Goal: Check status: Check status

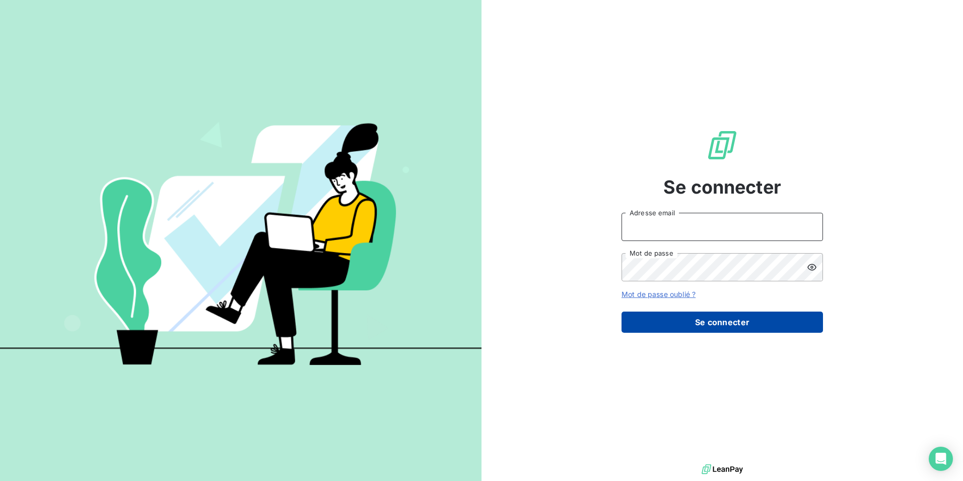
type input "[PERSON_NAME][EMAIL_ADDRESS][DOMAIN_NAME]"
click at [717, 323] on button "Se connecter" at bounding box center [722, 321] width 201 height 21
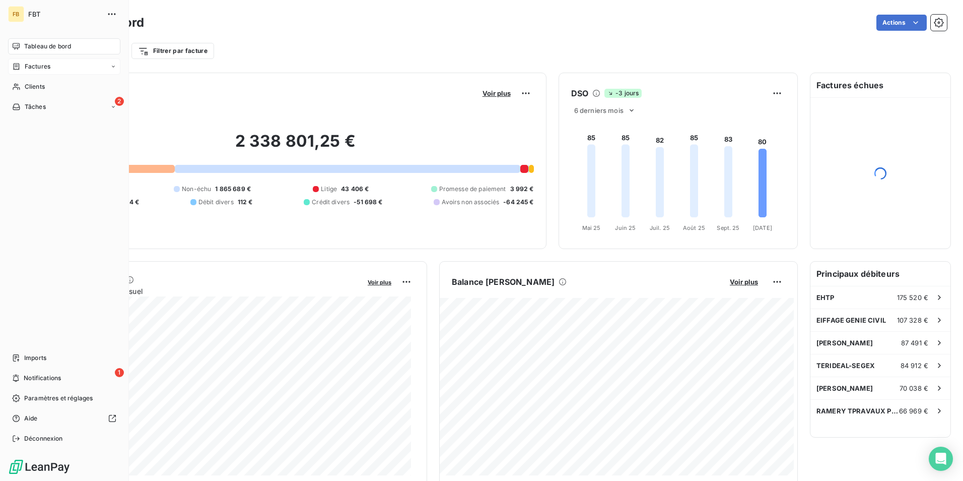
click at [63, 67] on div "Factures" at bounding box center [64, 66] width 112 height 16
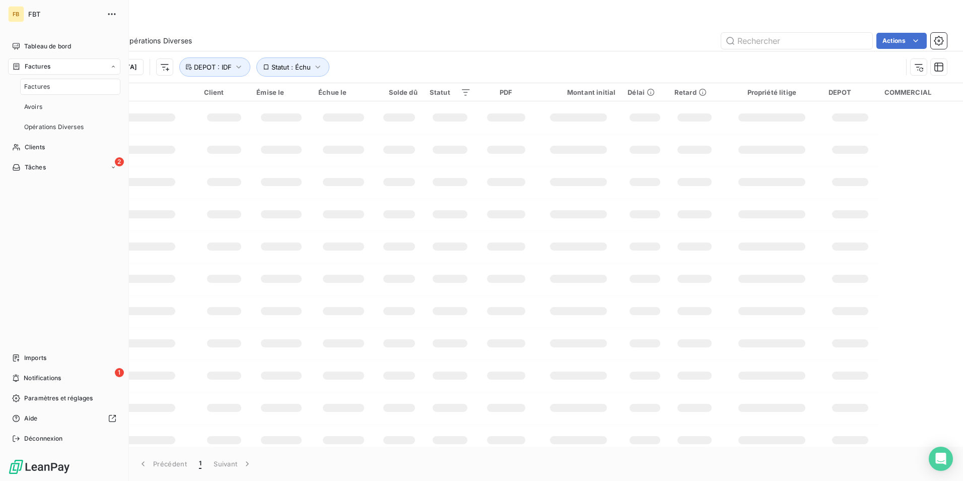
click at [54, 85] on div "Factures" at bounding box center [70, 87] width 100 height 16
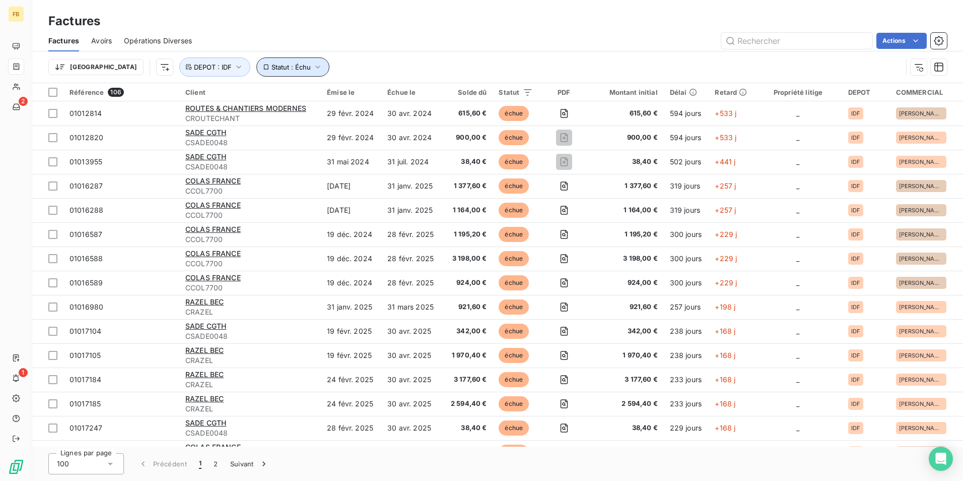
click at [272, 64] on span "Statut : Échu" at bounding box center [291, 67] width 39 height 8
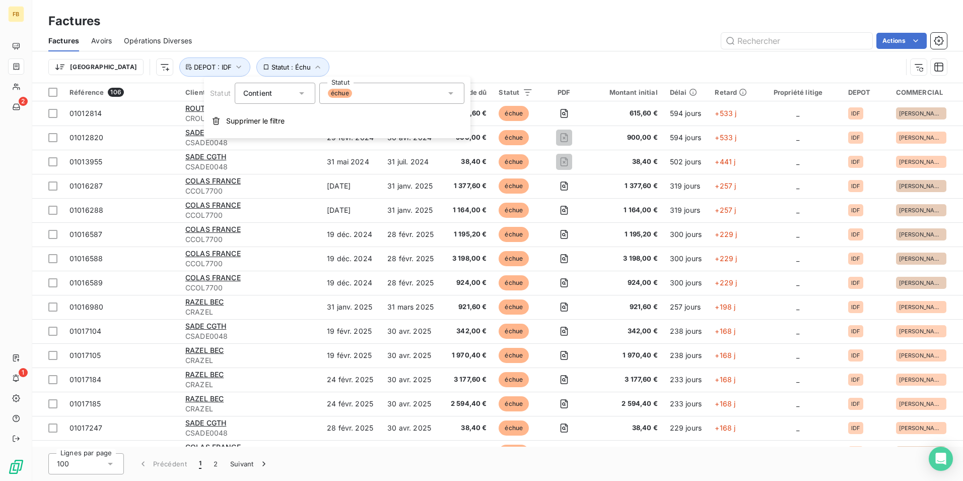
click at [372, 92] on div "échue" at bounding box center [391, 93] width 145 height 21
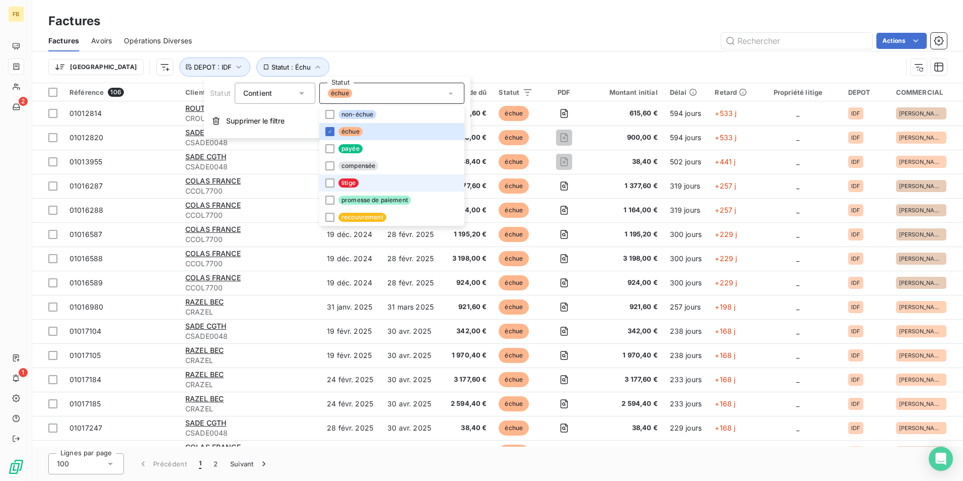
click at [353, 183] on span "litige" at bounding box center [349, 182] width 20 height 9
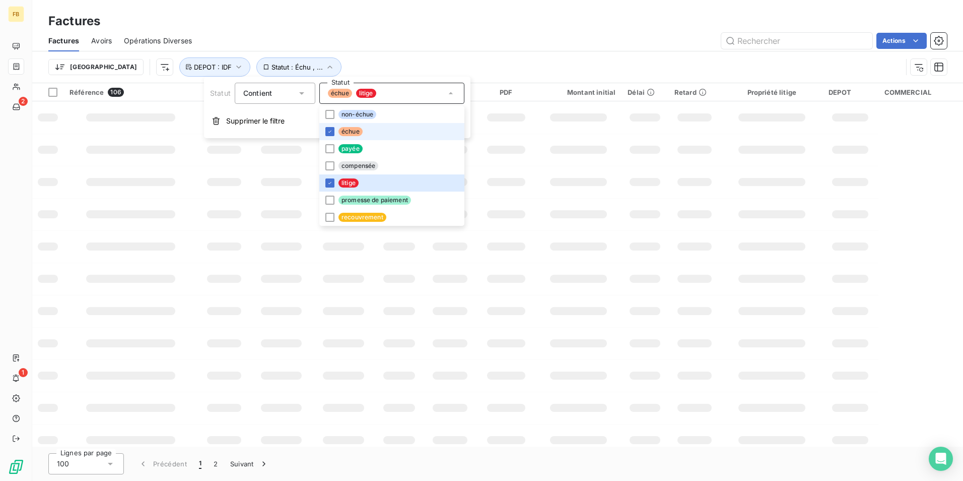
click at [335, 134] on li "échue" at bounding box center [391, 131] width 145 height 17
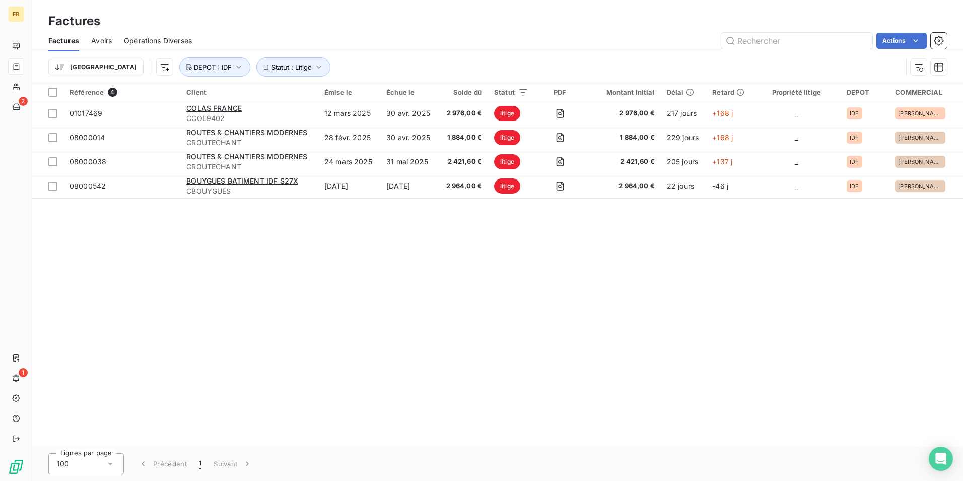
click at [353, 48] on div "Actions" at bounding box center [575, 41] width 743 height 16
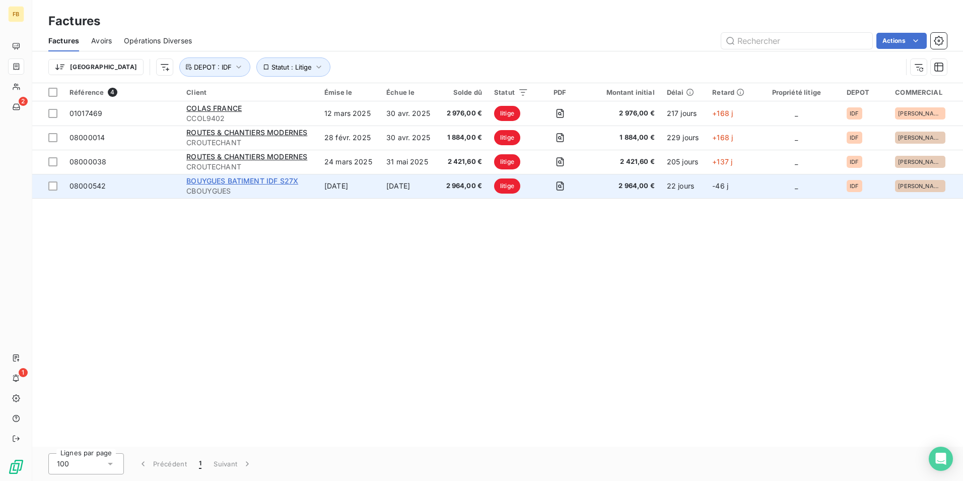
click at [269, 178] on span "BOUYGUES BATIMENT IDF S27X" at bounding box center [242, 180] width 112 height 9
